Goal: Find specific page/section: Find specific page/section

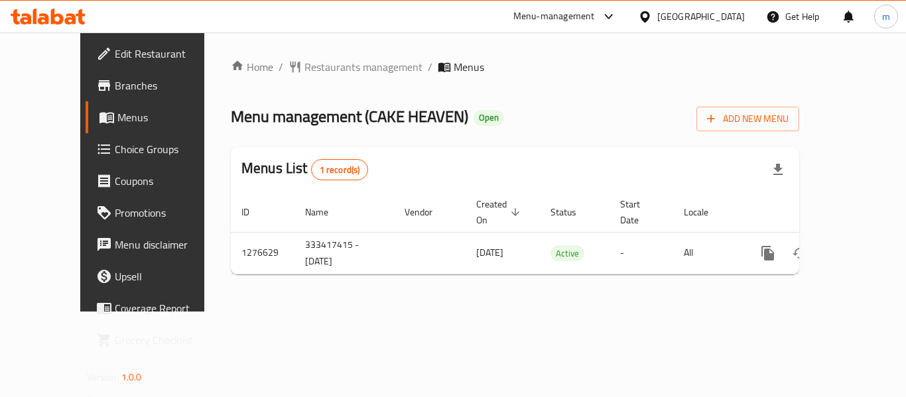
click at [115, 153] on span "Choice Groups" at bounding box center [168, 149] width 106 height 16
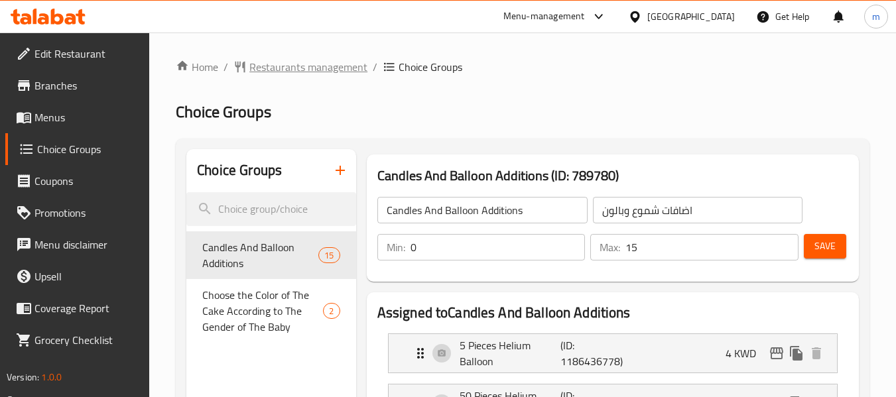
click at [281, 70] on span "Restaurants management" at bounding box center [308, 67] width 118 height 16
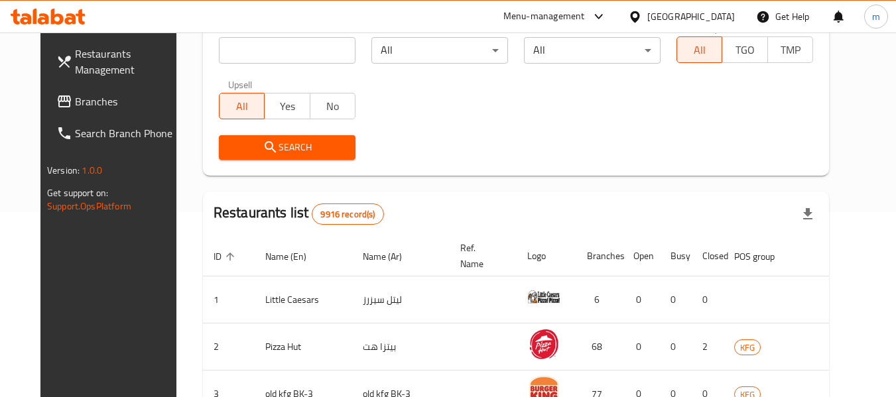
scroll to position [265, 0]
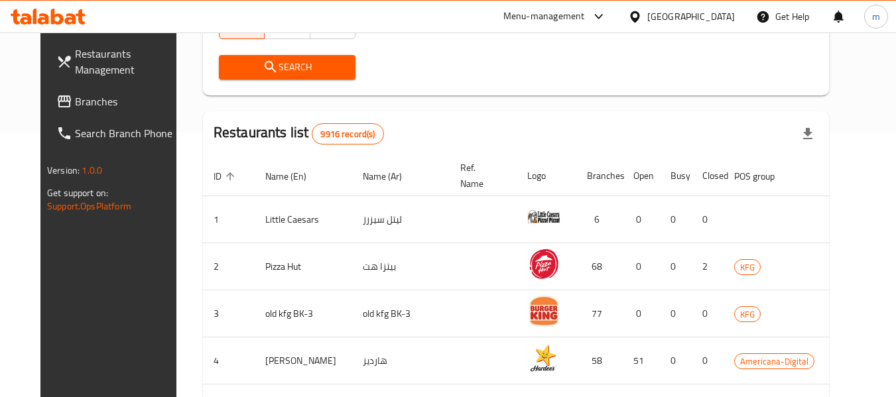
click at [75, 98] on span "Branches" at bounding box center [127, 102] width 105 height 16
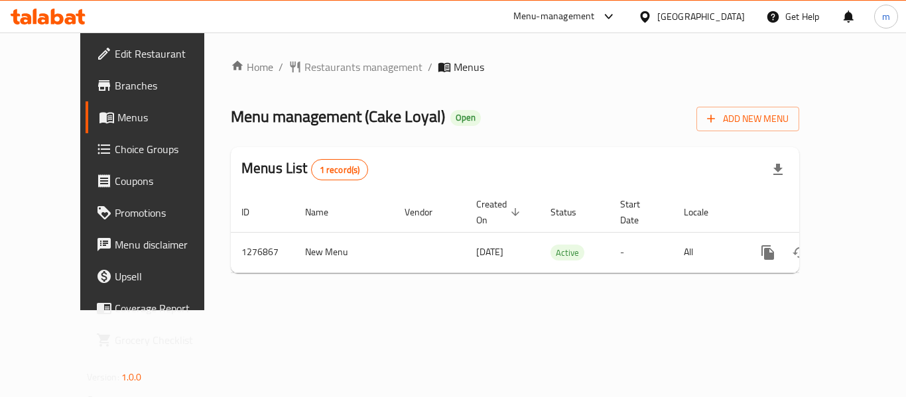
click at [115, 147] on span "Choice Groups" at bounding box center [168, 149] width 106 height 16
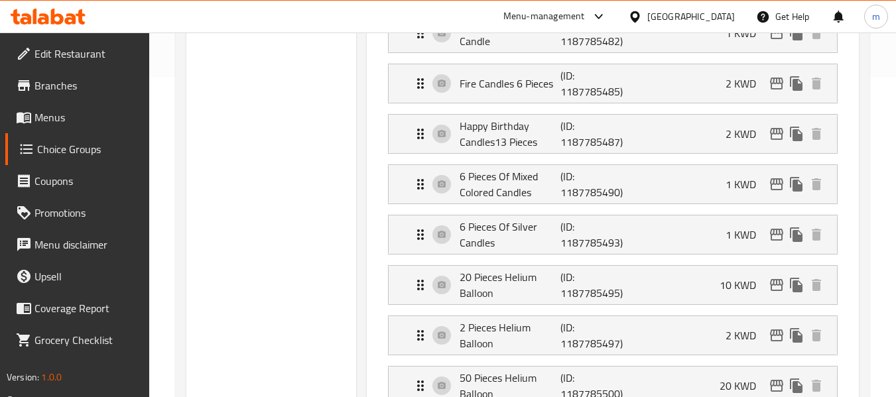
scroll to position [332, 0]
